Goal: Transaction & Acquisition: Purchase product/service

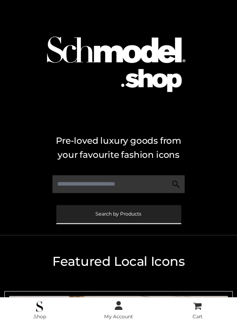
scroll to position [351, 0]
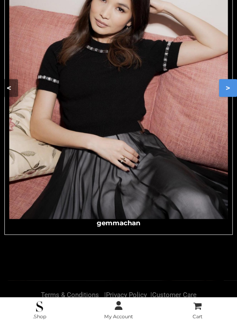
click at [222, 82] on button ">" at bounding box center [228, 88] width 18 height 18
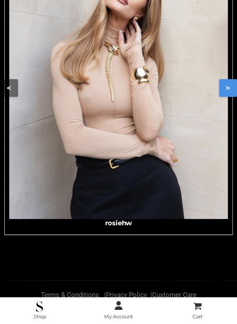
click at [159, 90] on img "Carousel Navigation" at bounding box center [118, 81] width 219 height 274
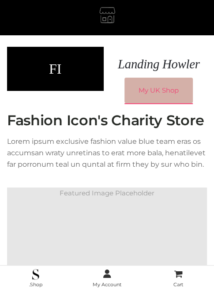
click at [160, 86] on link "My UK Shop" at bounding box center [158, 91] width 68 height 26
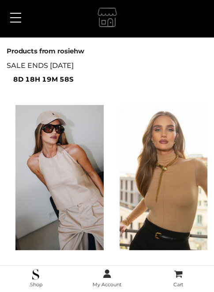
scroll to position [92, 0]
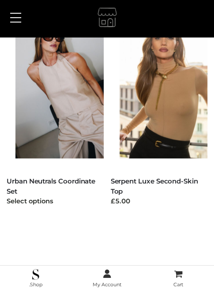
click at [62, 107] on img at bounding box center [63, 85] width 97 height 145
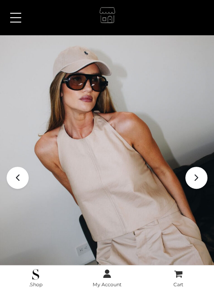
scroll to position [310, 0]
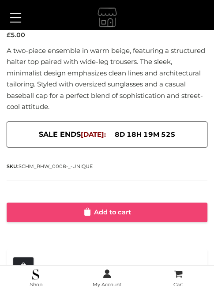
click at [128, 204] on link "Add to cart" at bounding box center [107, 211] width 200 height 19
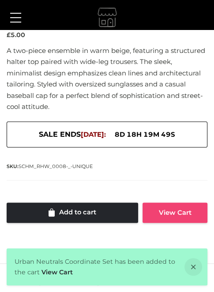
click at [171, 218] on link "View Cart" at bounding box center [174, 212] width 65 height 20
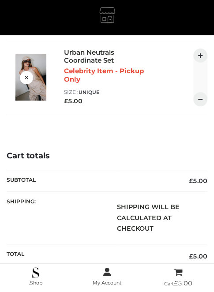
scroll to position [96, 0]
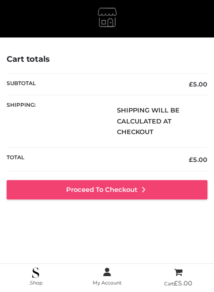
click at [150, 186] on link "Proceed to Checkout" at bounding box center [107, 189] width 200 height 19
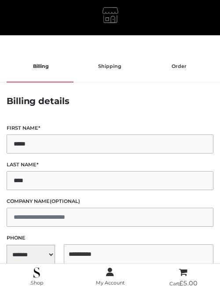
select select "**"
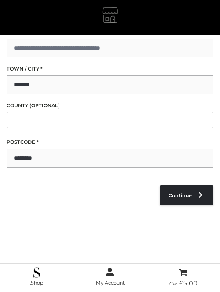
scroll to position [381, 0]
